Goal: Information Seeking & Learning: Learn about a topic

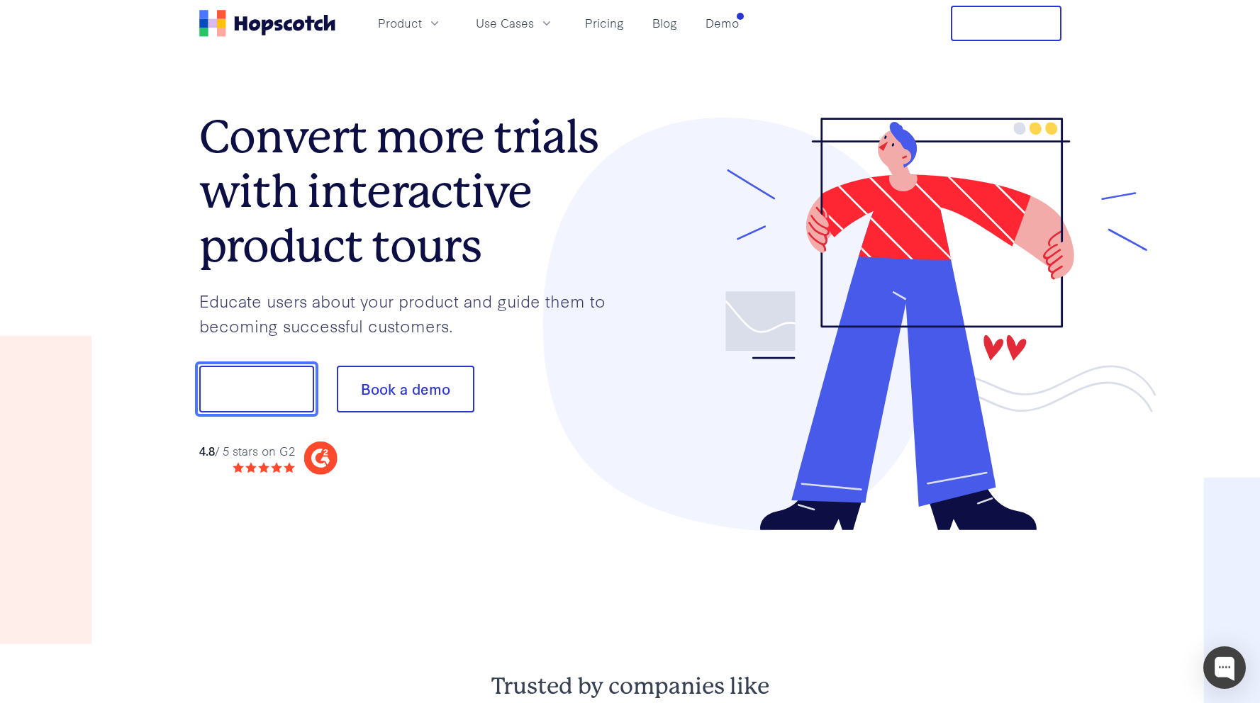
click at [287, 391] on button "Show me!" at bounding box center [256, 389] width 115 height 47
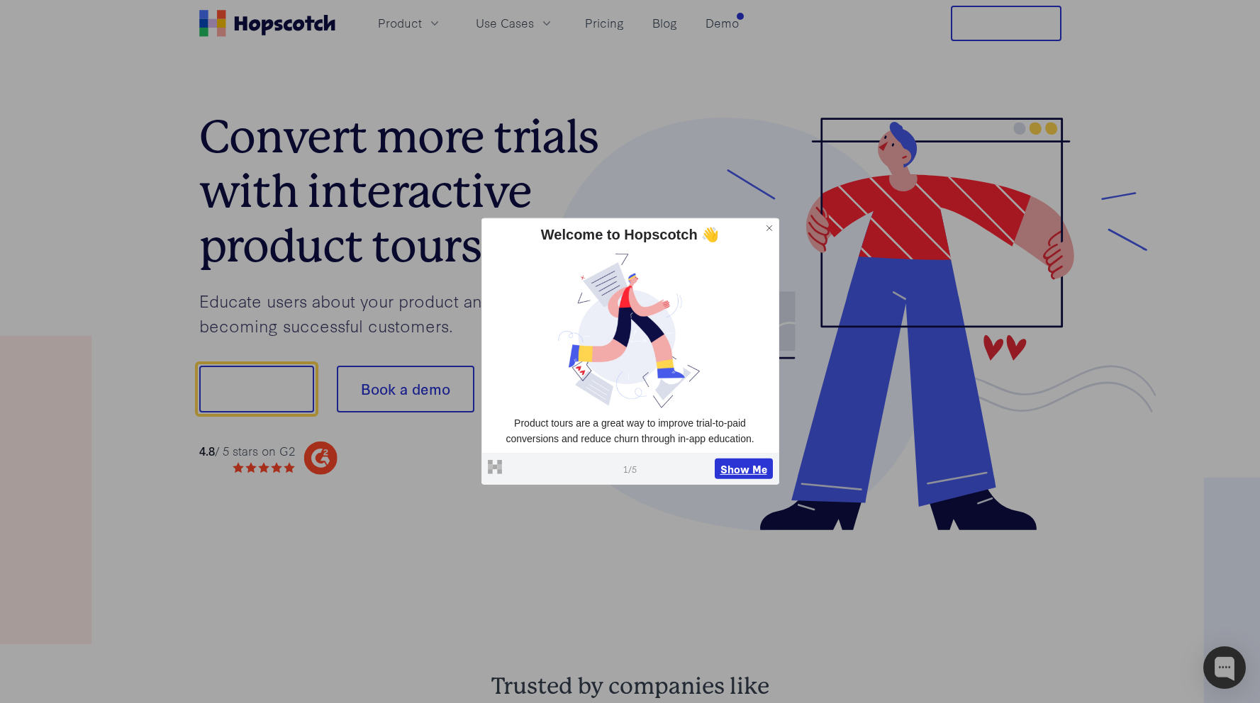
click at [749, 469] on button "Show Me" at bounding box center [744, 468] width 58 height 21
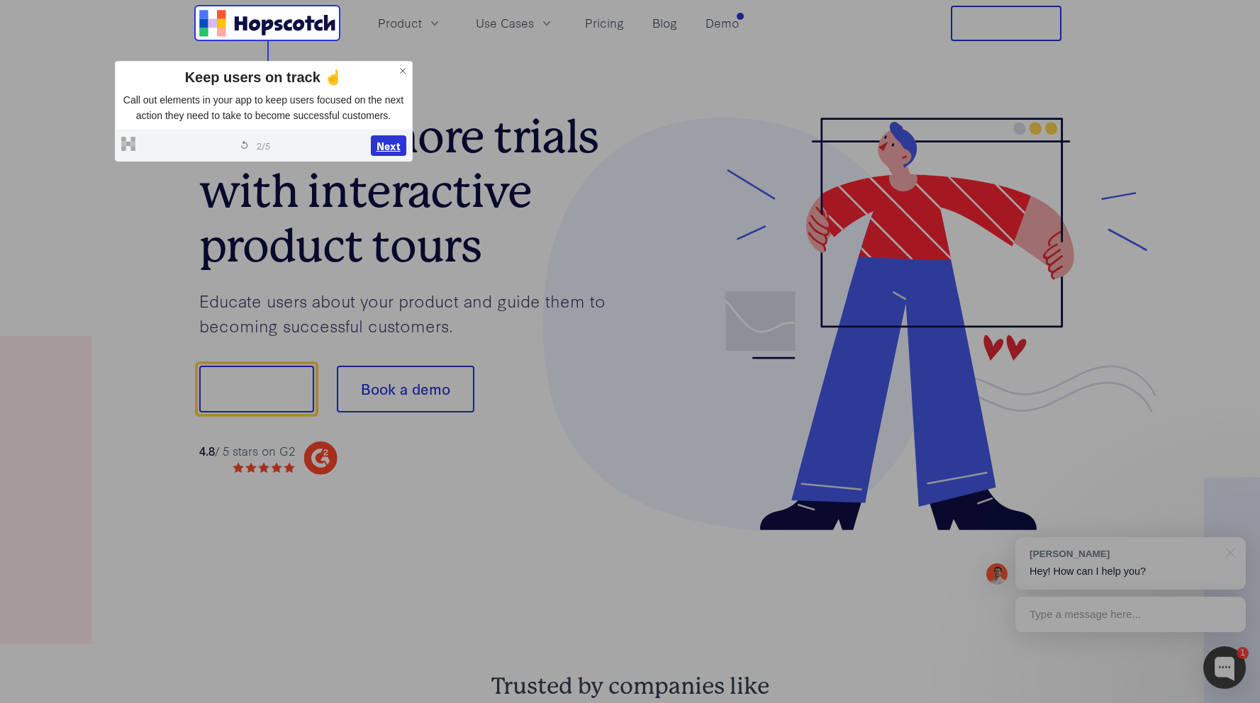
click at [383, 152] on button "Next" at bounding box center [388, 145] width 35 height 21
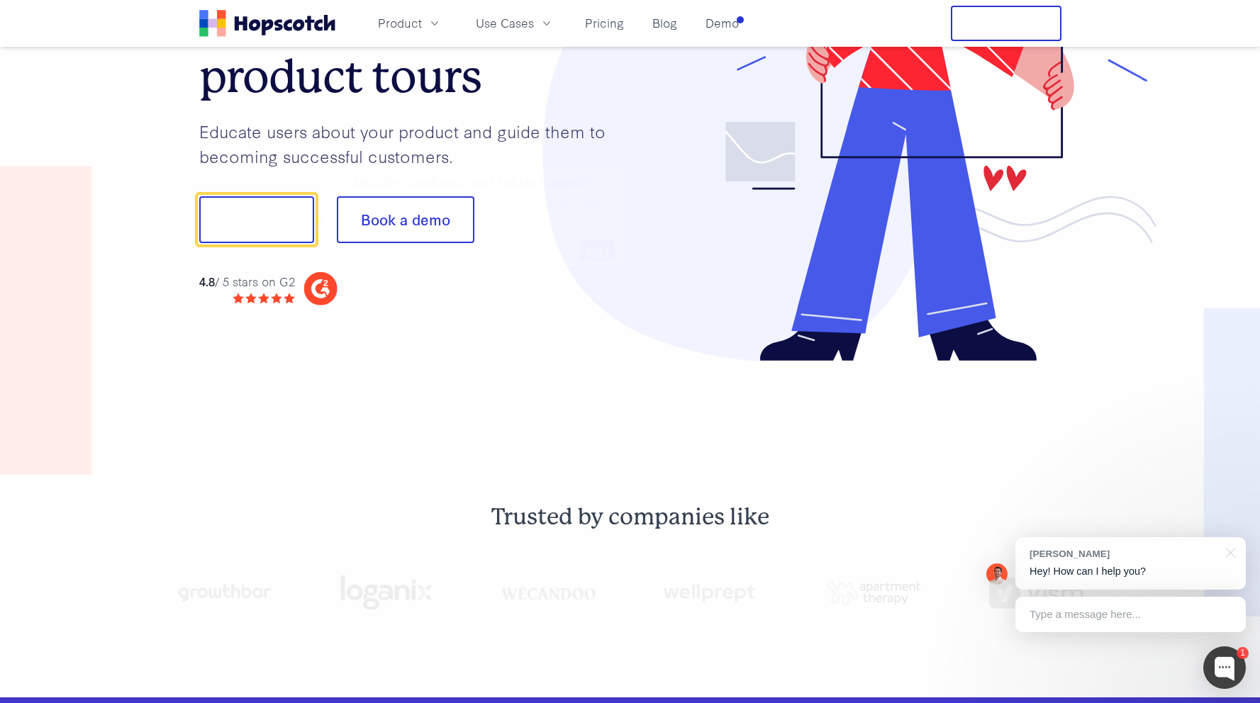
scroll to position [173, 0]
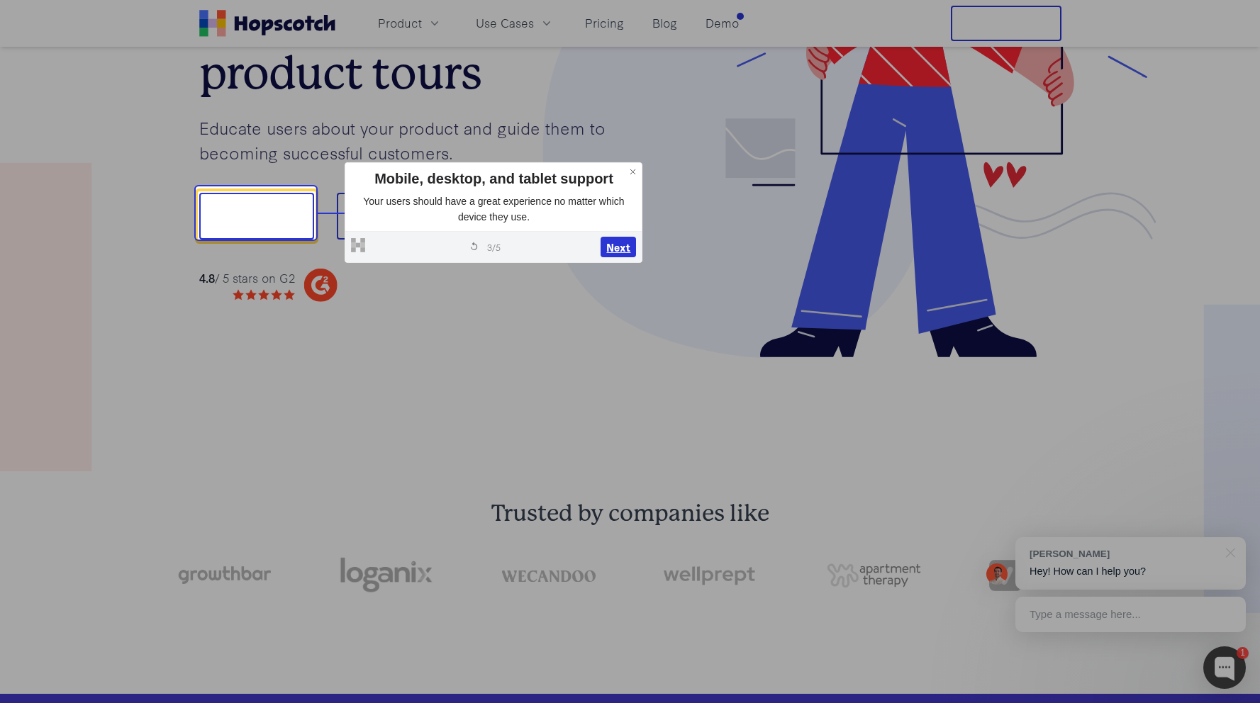
click at [614, 247] on button "Next" at bounding box center [617, 247] width 35 height 21
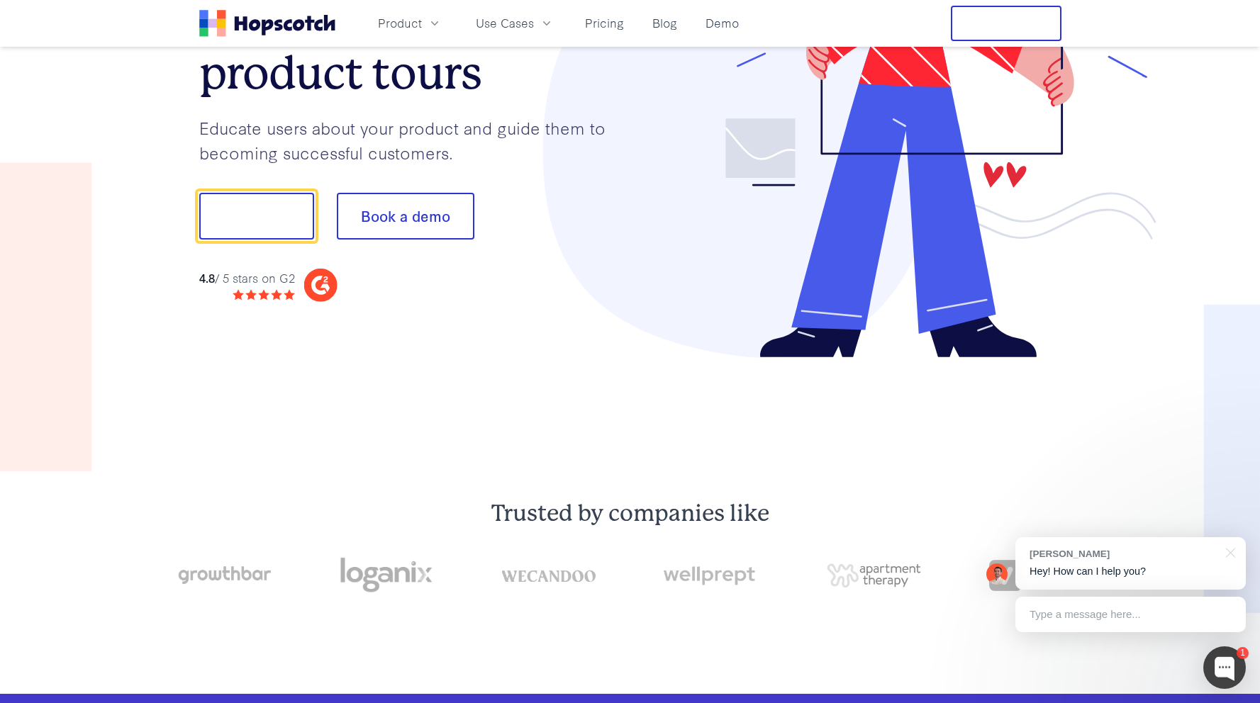
scroll to position [5977, 0]
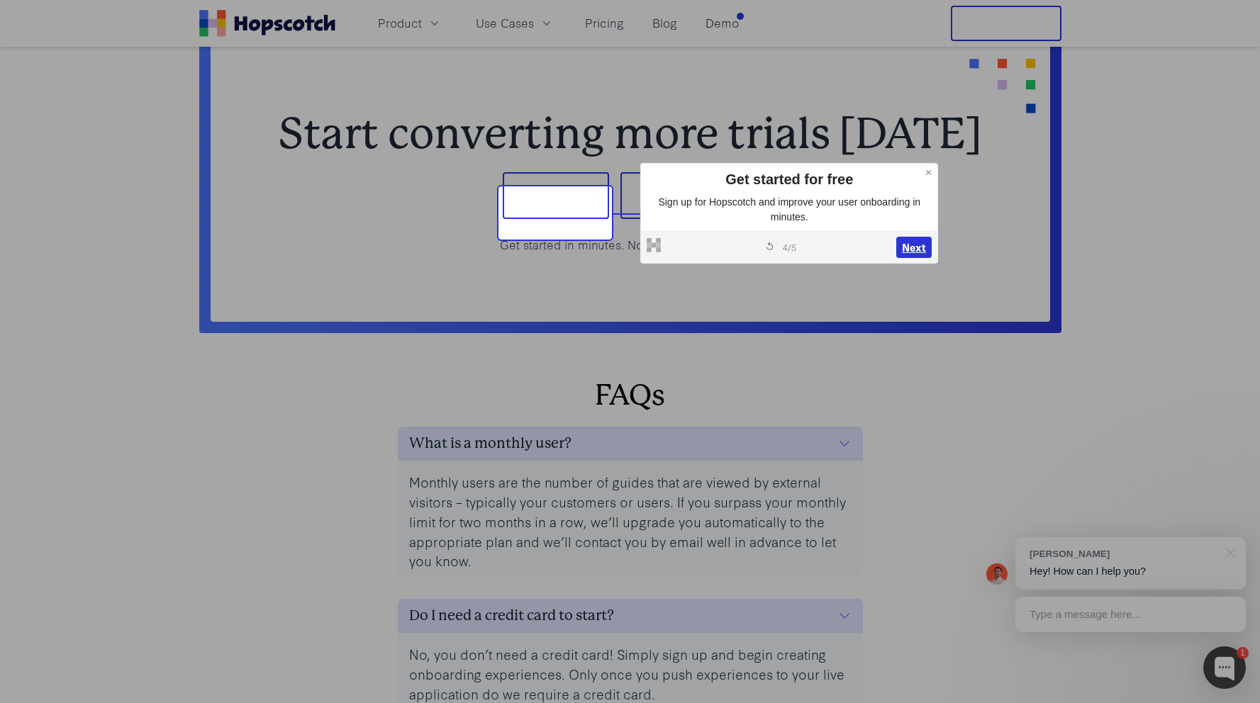
click at [899, 244] on button "Next" at bounding box center [913, 247] width 35 height 21
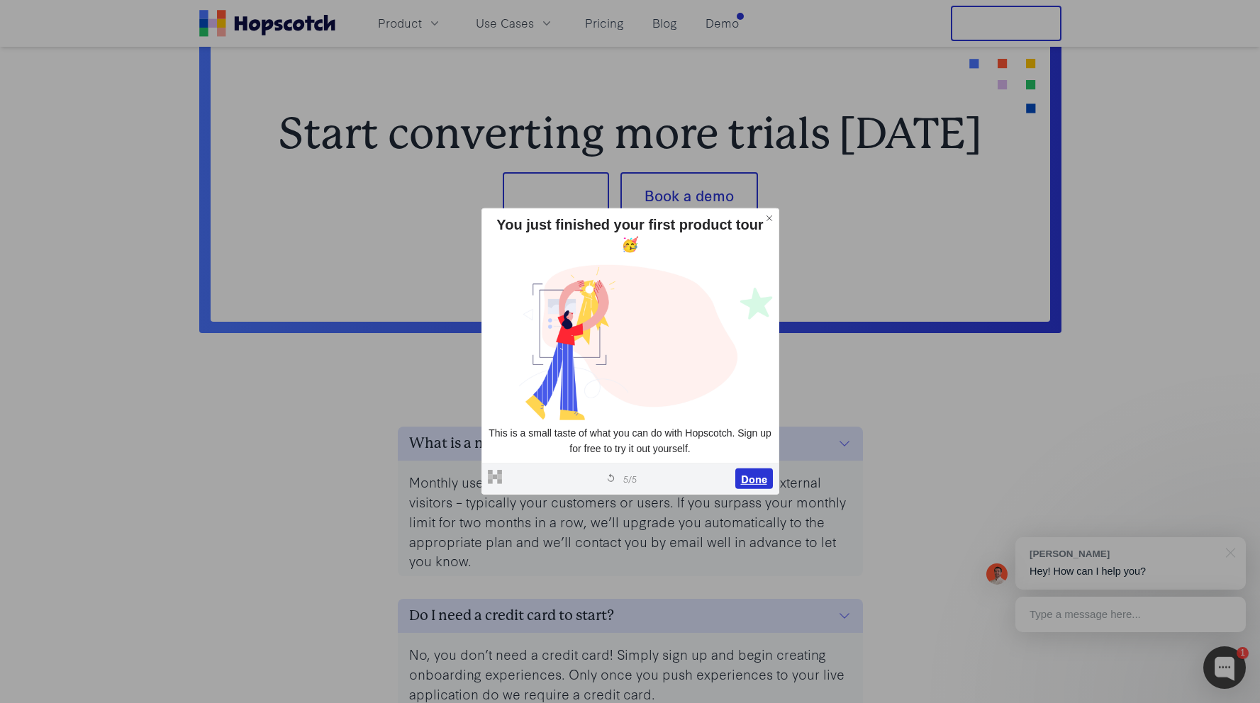
click at [750, 468] on button "Done" at bounding box center [754, 478] width 38 height 21
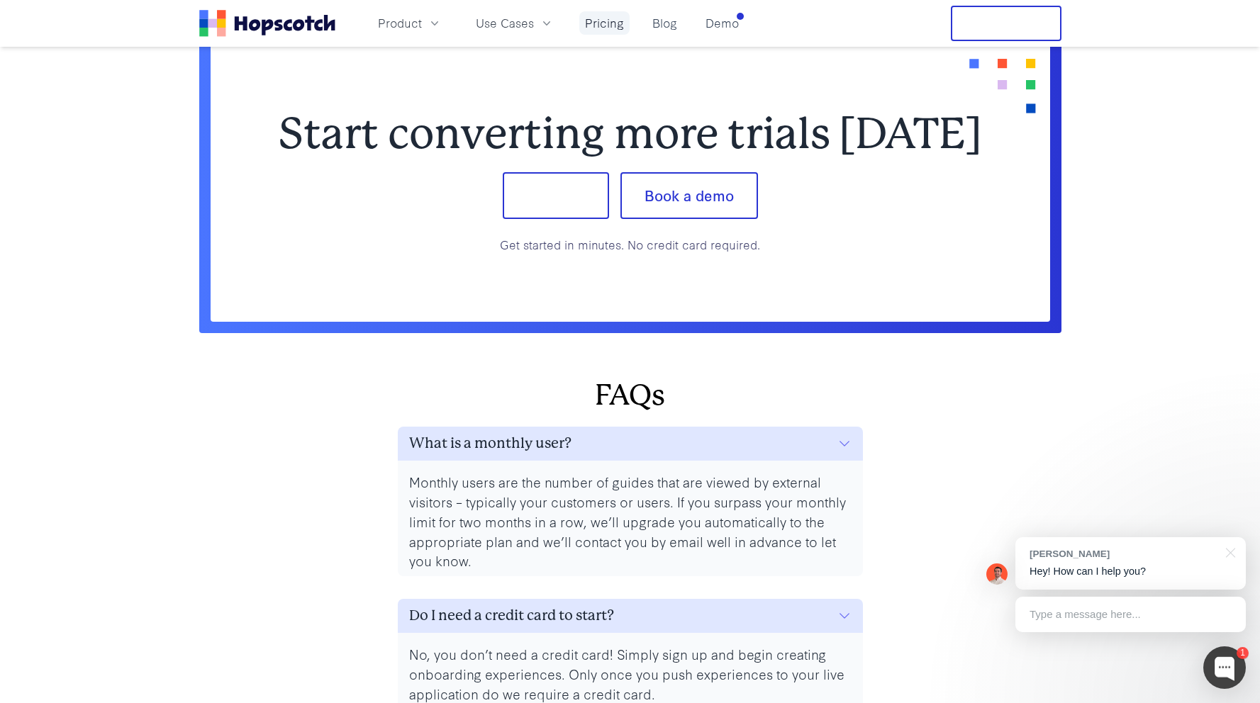
drag, startPoint x: 596, startPoint y: 13, endPoint x: 593, endPoint y: 22, distance: 9.9
click at [596, 13] on link "Pricing" at bounding box center [604, 22] width 50 height 23
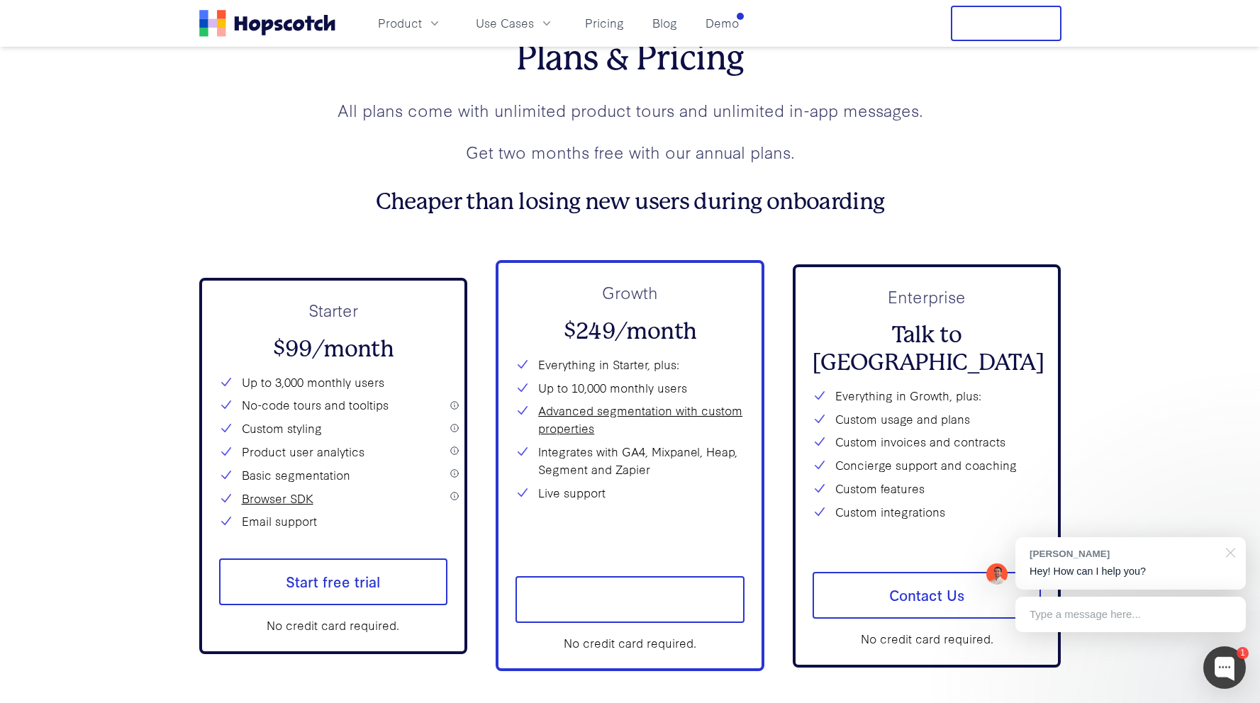
click at [1222, 551] on div at bounding box center [1227, 551] width 35 height 29
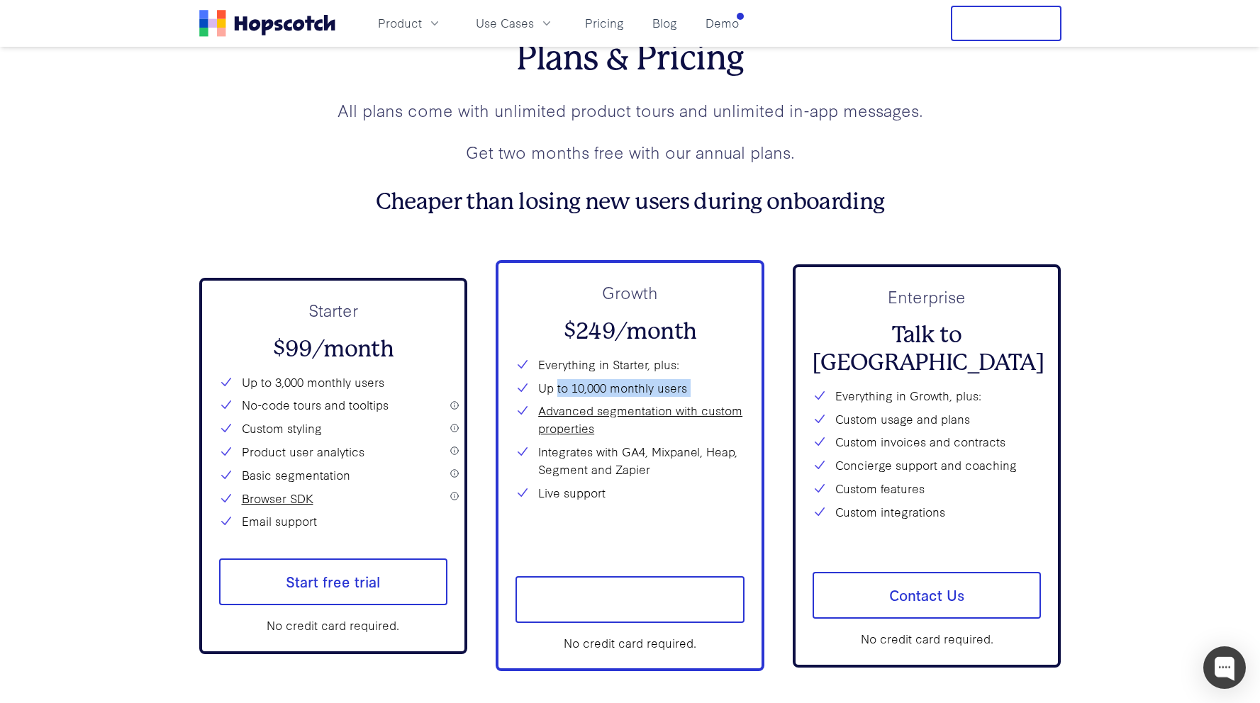
drag, startPoint x: 557, startPoint y: 405, endPoint x: 744, endPoint y: 424, distance: 187.3
click at [727, 424] on div "Everything in Starter, plus: Up to 10,000 monthly users Advanced segmentation w…" at bounding box center [629, 452] width 229 height 192
drag, startPoint x: 1068, startPoint y: 500, endPoint x: 1048, endPoint y: 499, distance: 19.9
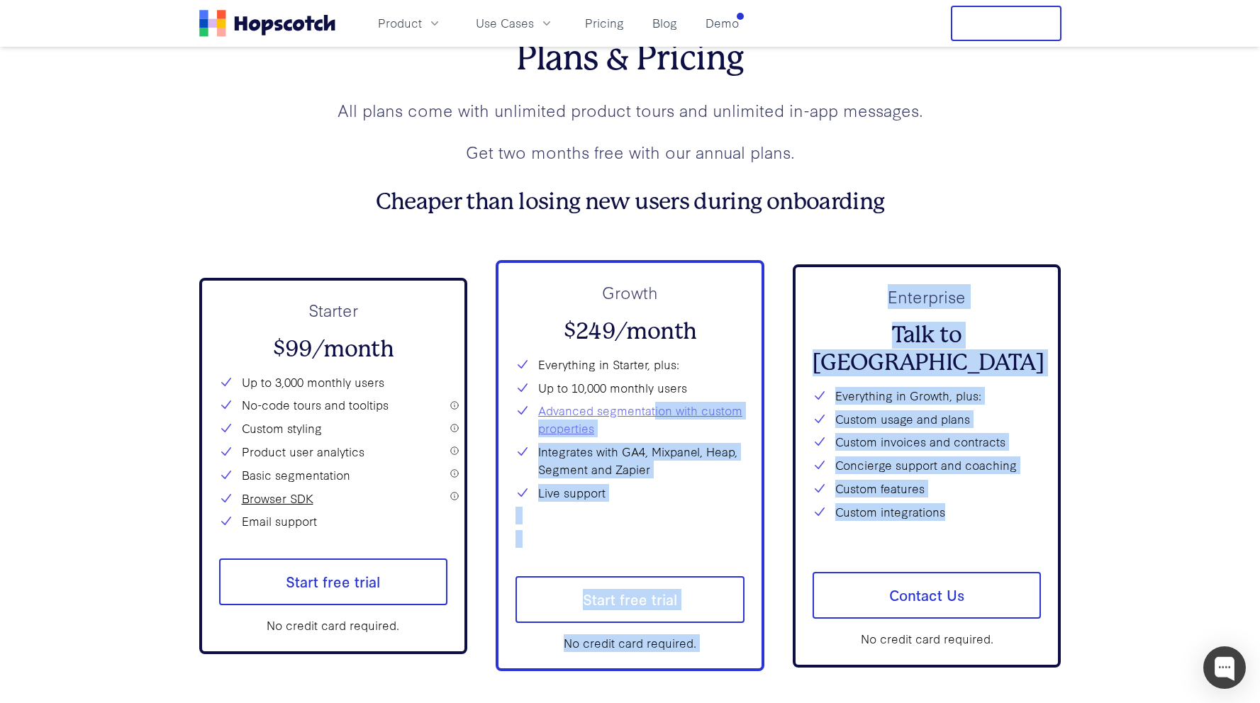
drag, startPoint x: 983, startPoint y: 515, endPoint x: 652, endPoint y: 427, distance: 342.5
click at [652, 427] on div "Starter $99/month Up to 3,000 monthly users No-code tours and tooltips Custom s…" at bounding box center [630, 465] width 862 height 411
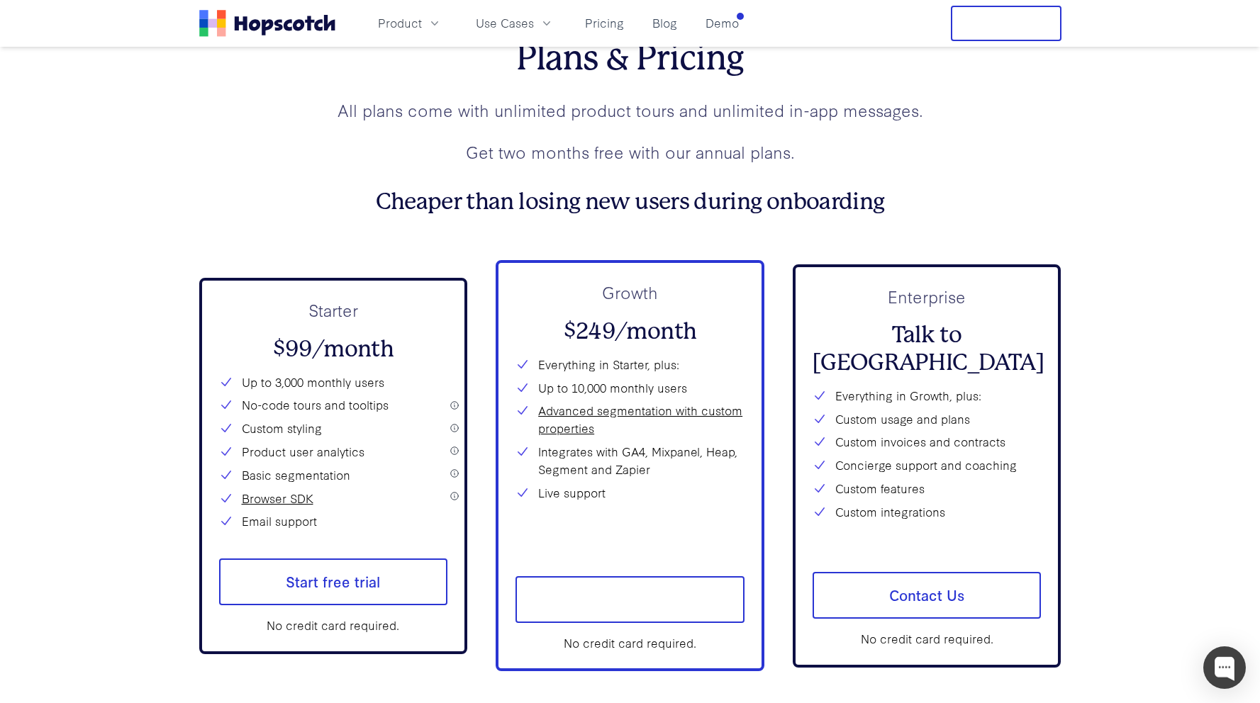
click at [603, 374] on li "Everything in Starter, plus:" at bounding box center [629, 365] width 229 height 18
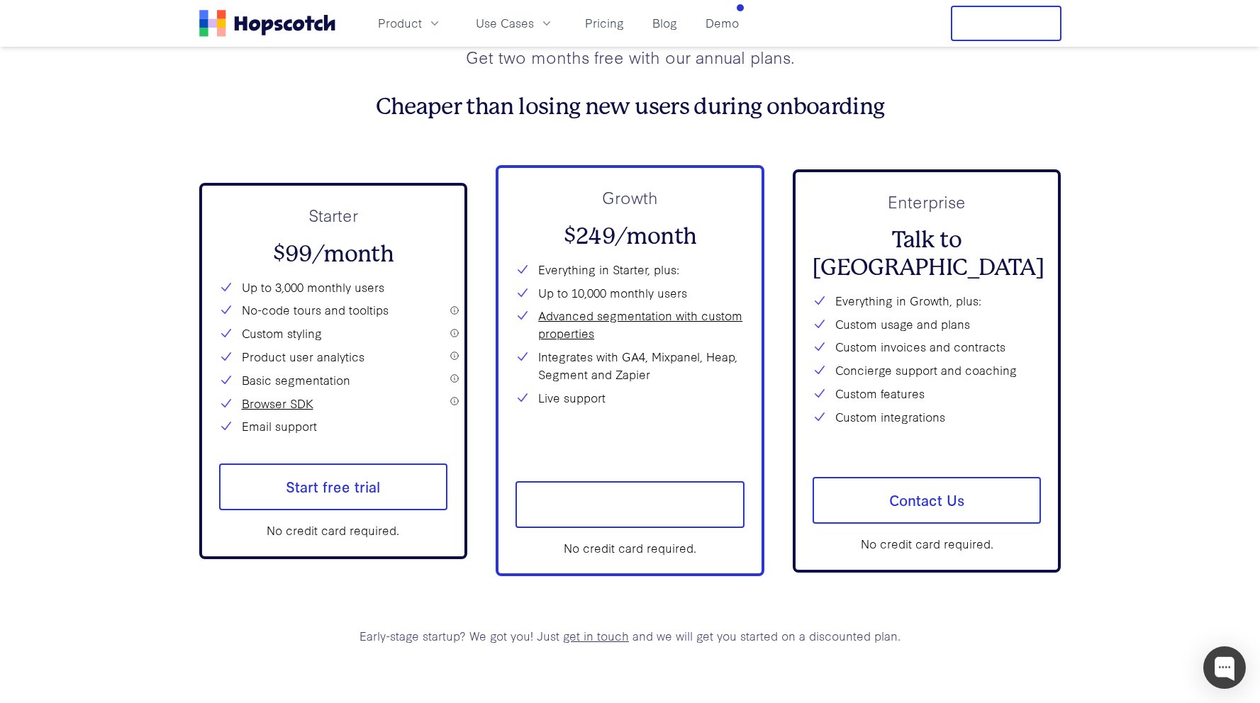
scroll to position [5215, 0]
